Goal: Find specific page/section: Find specific page/section

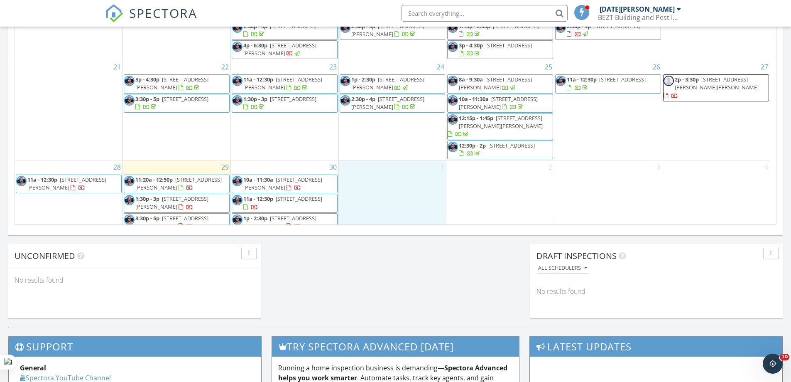
drag, startPoint x: 177, startPoint y: 212, endPoint x: 367, endPoint y: 189, distance: 191.3
click at [395, 185] on div "1" at bounding box center [393, 196] width 108 height 72
